Goal: Use online tool/utility: Utilize a website feature to perform a specific function

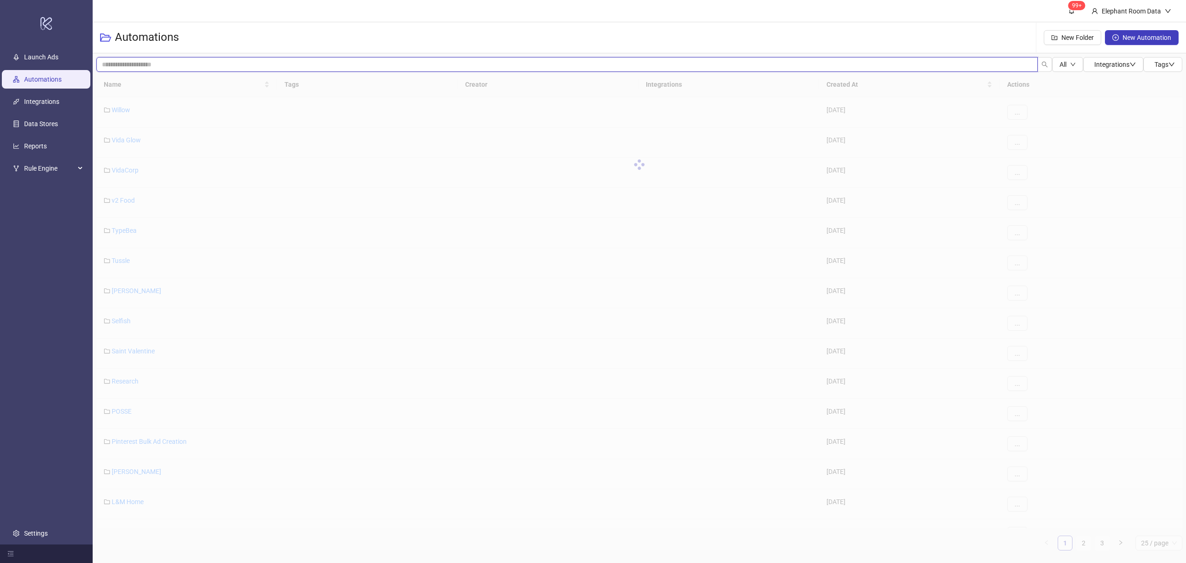
click at [154, 64] on input "search" at bounding box center [567, 64] width 942 height 15
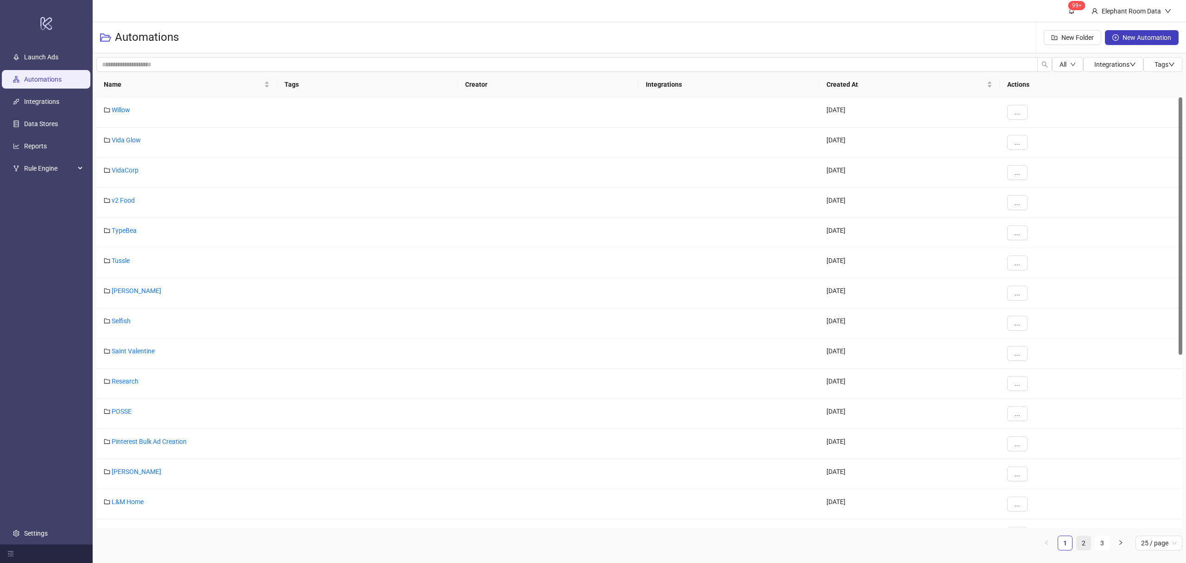
click at [1081, 539] on link "2" at bounding box center [1084, 543] width 14 height 14
click at [145, 380] on link "Assembly Label" at bounding box center [134, 380] width 45 height 7
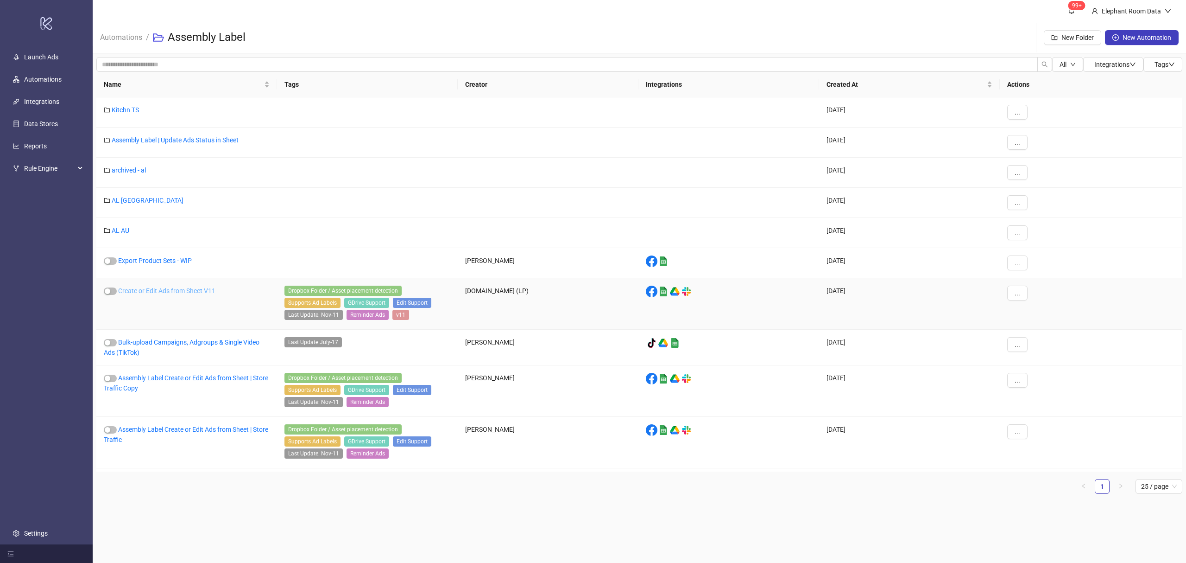
click at [190, 291] on link "Create or Edit Ads from Sheet V11" at bounding box center [166, 290] width 97 height 7
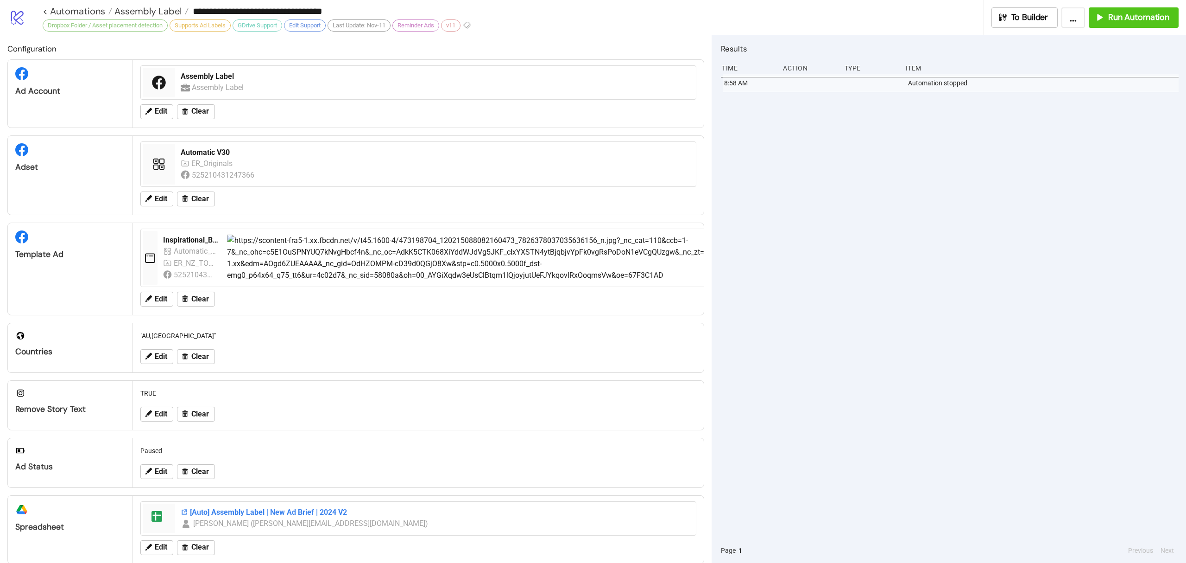
click at [247, 514] on div "[Auto] Assembly Label | New Ad Brief | 2024 V2" at bounding box center [436, 512] width 510 height 10
click at [209, 153] on div "Automatic V30" at bounding box center [436, 152] width 510 height 10
click at [1164, 18] on span "Run Automation" at bounding box center [1139, 17] width 61 height 11
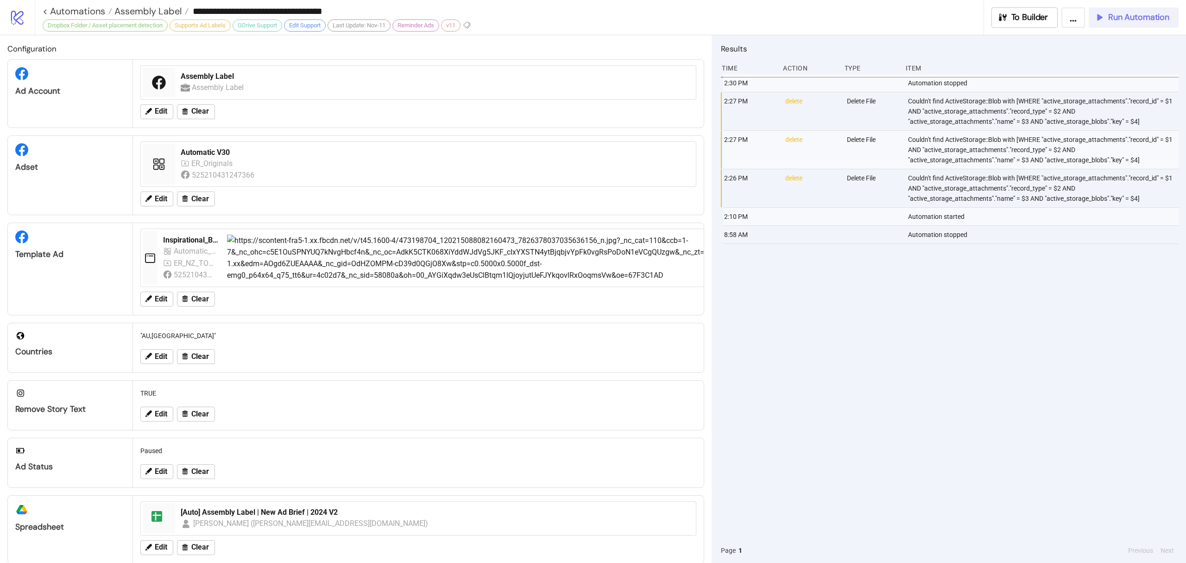
click at [1116, 26] on button "Run Automation" at bounding box center [1134, 17] width 90 height 20
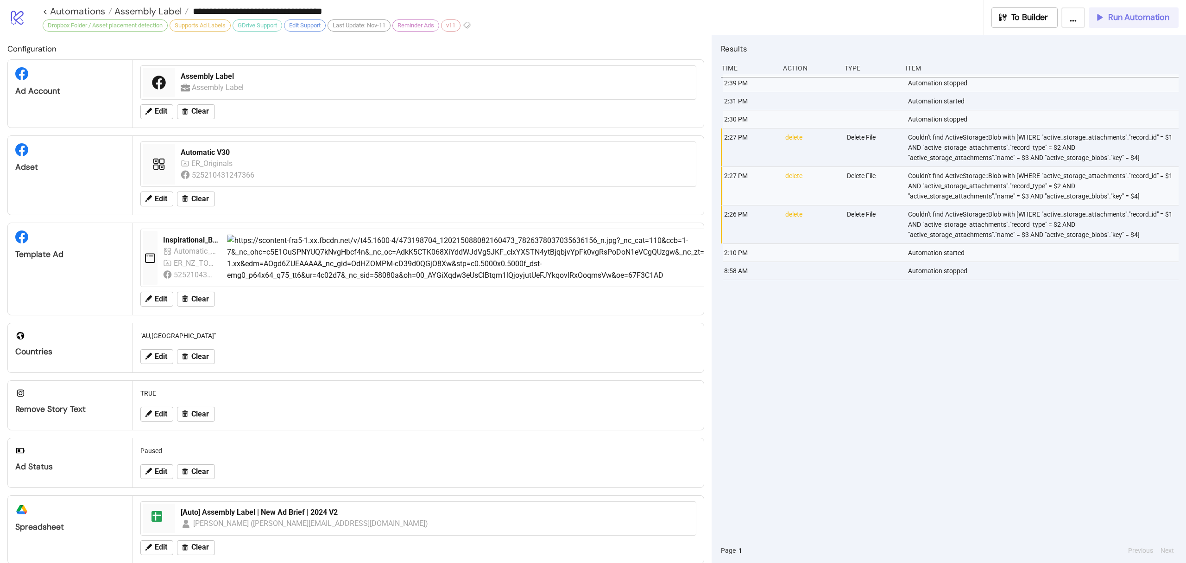
click at [1120, 9] on button "Run Automation" at bounding box center [1134, 17] width 90 height 20
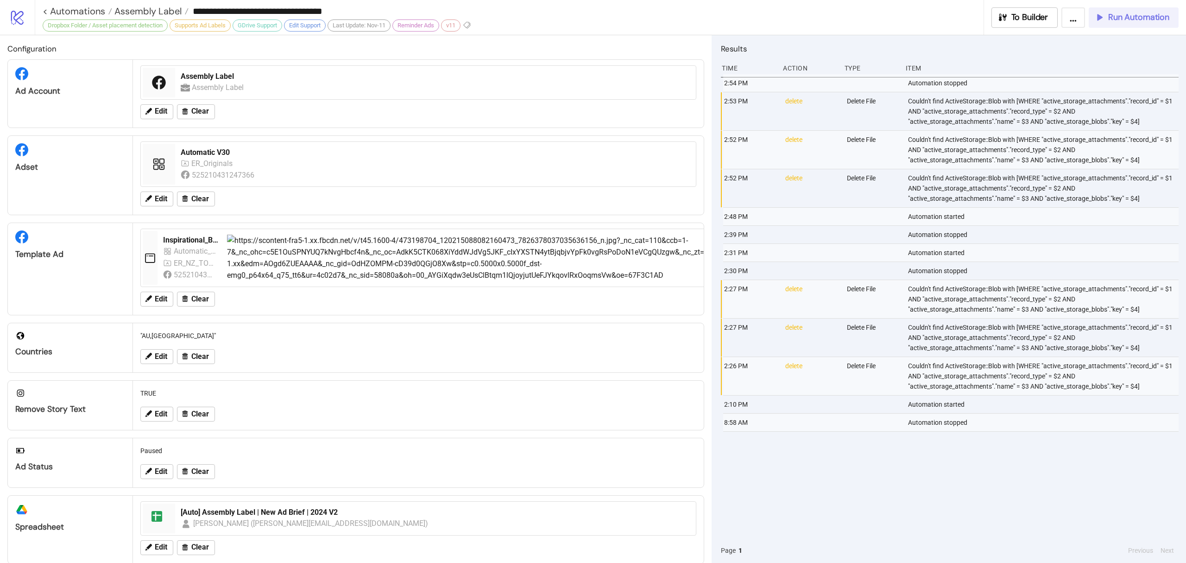
click at [1136, 8] on button "Run Automation" at bounding box center [1134, 17] width 90 height 20
